Goal: Task Accomplishment & Management: Manage account settings

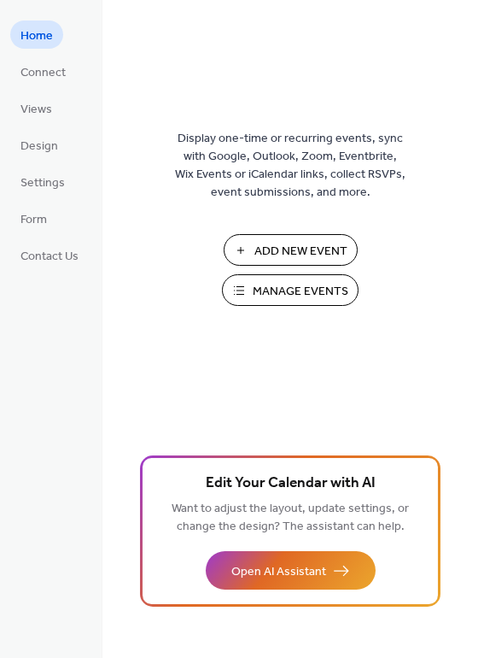
click at [289, 286] on span "Manage Events" at bounding box center [301, 292] width 96 height 18
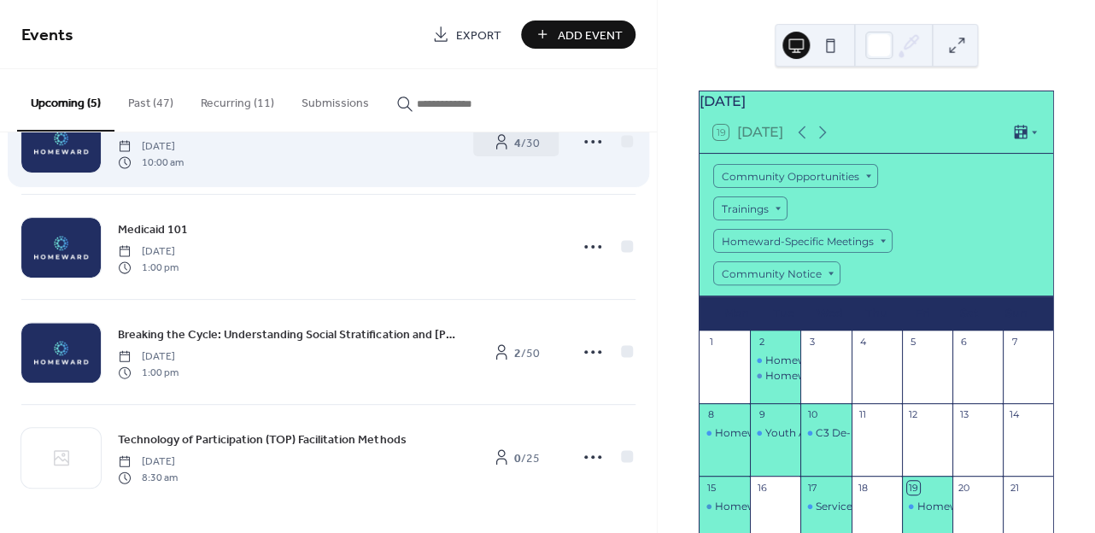
scroll to position [176, 0]
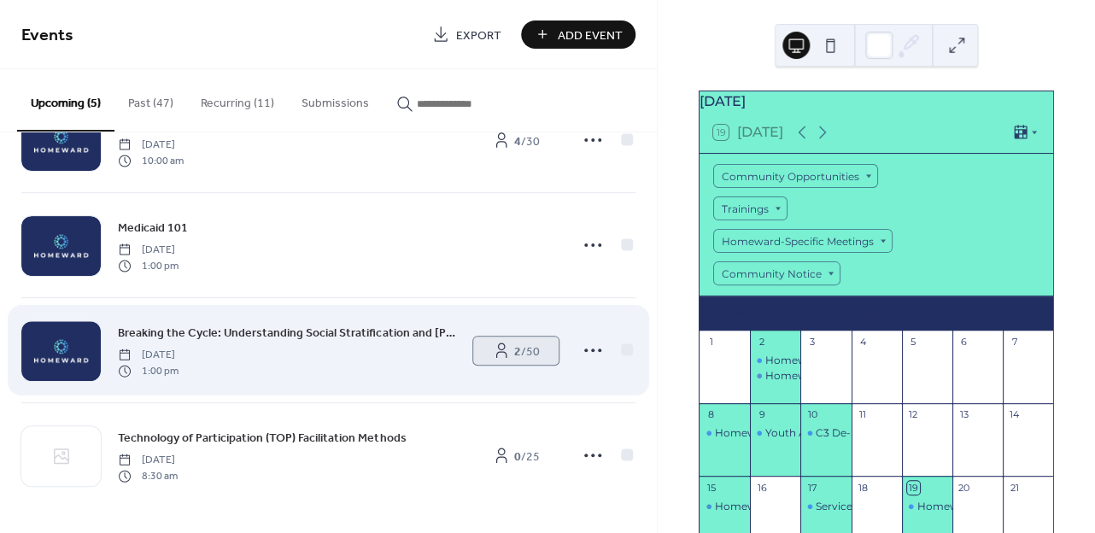
click at [522, 358] on span "2 / 50" at bounding box center [527, 352] width 26 height 18
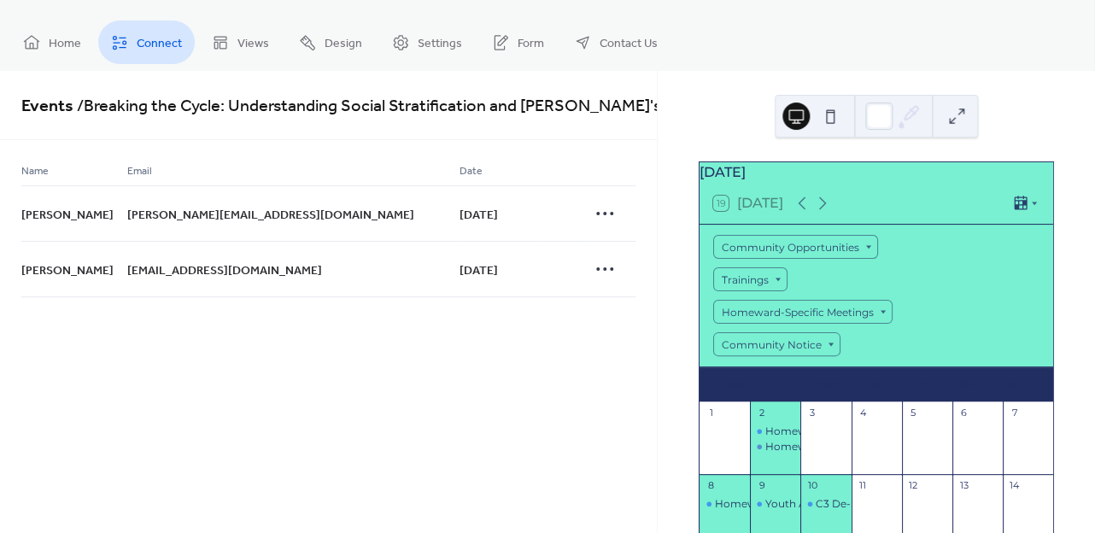
click at [155, 42] on span "Connect" at bounding box center [159, 44] width 45 height 18
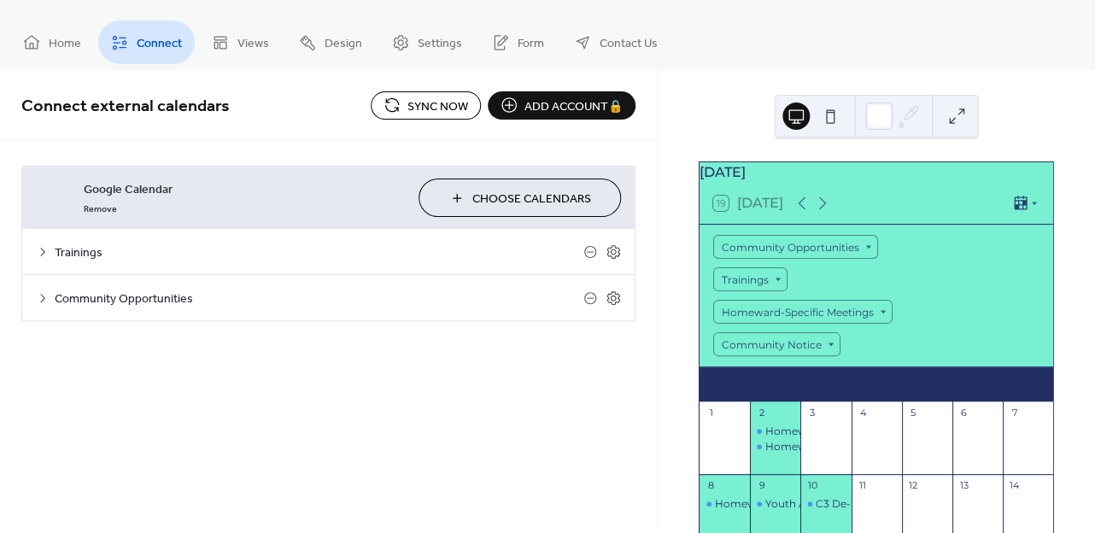
click at [57, 258] on span "Trainings" at bounding box center [319, 253] width 529 height 18
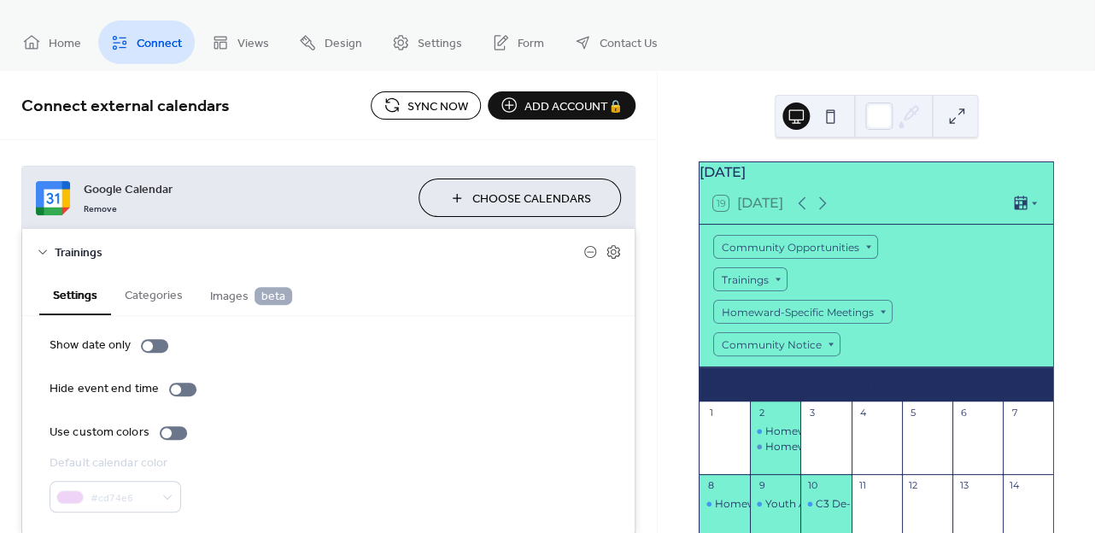
click at [408, 113] on span "Sync now" at bounding box center [438, 106] width 61 height 18
click at [347, 41] on span "Design" at bounding box center [344, 44] width 38 height 18
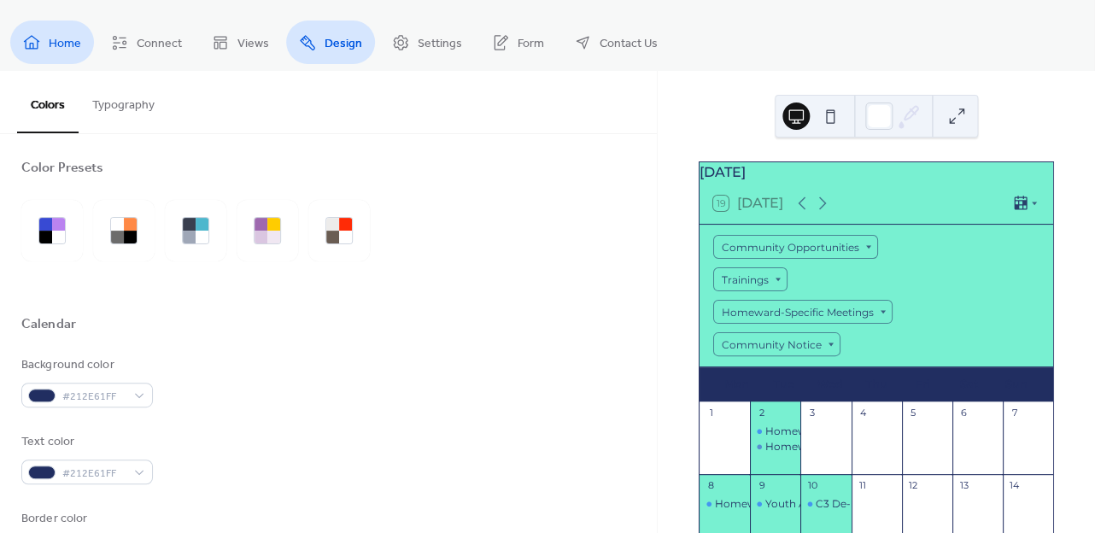
click at [58, 38] on span "Home" at bounding box center [65, 44] width 32 height 18
